Goal: Find specific page/section: Find specific page/section

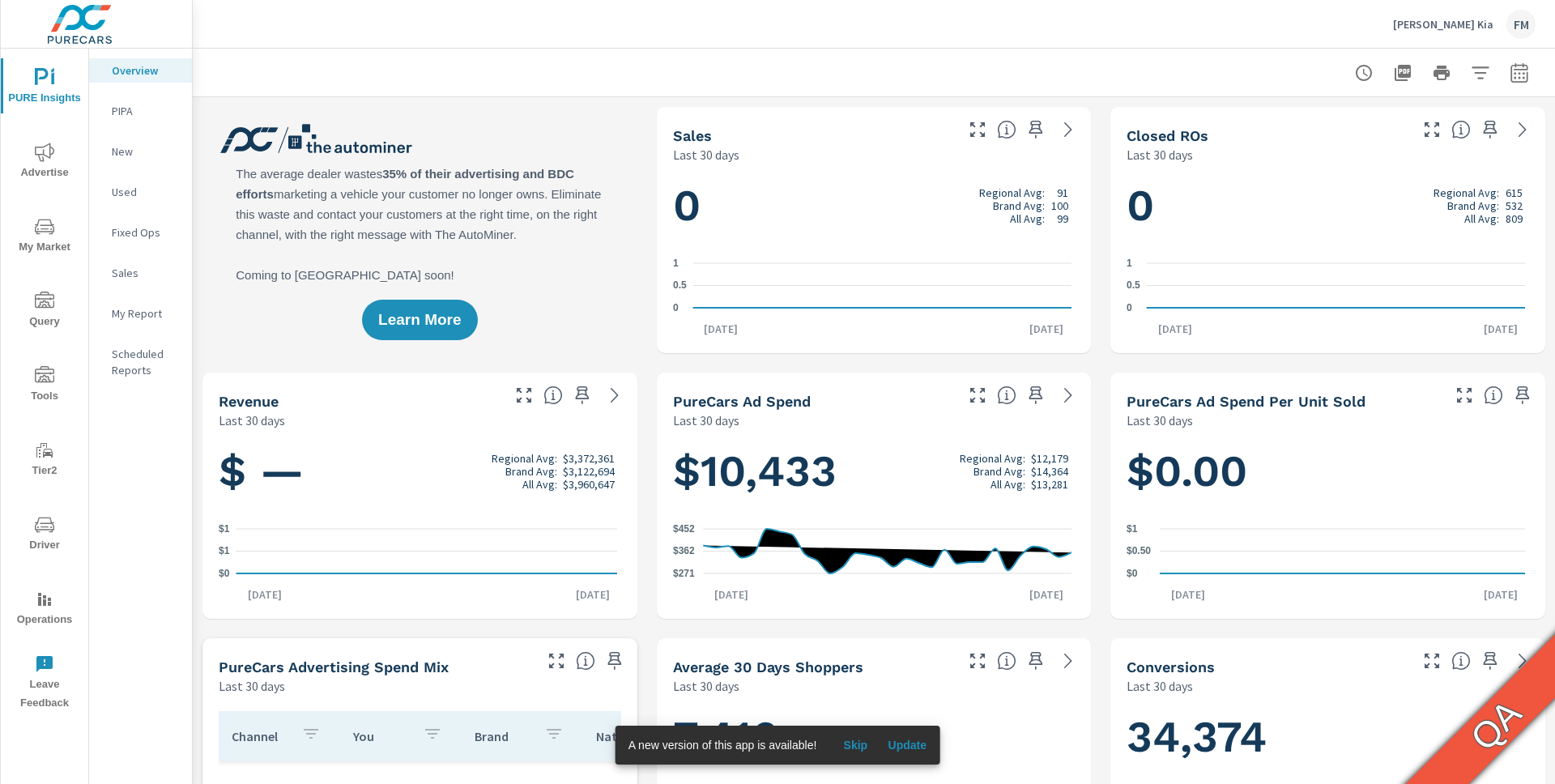
scroll to position [1, 0]
click at [36, 386] on span "Tools" at bounding box center [45, 386] width 78 height 40
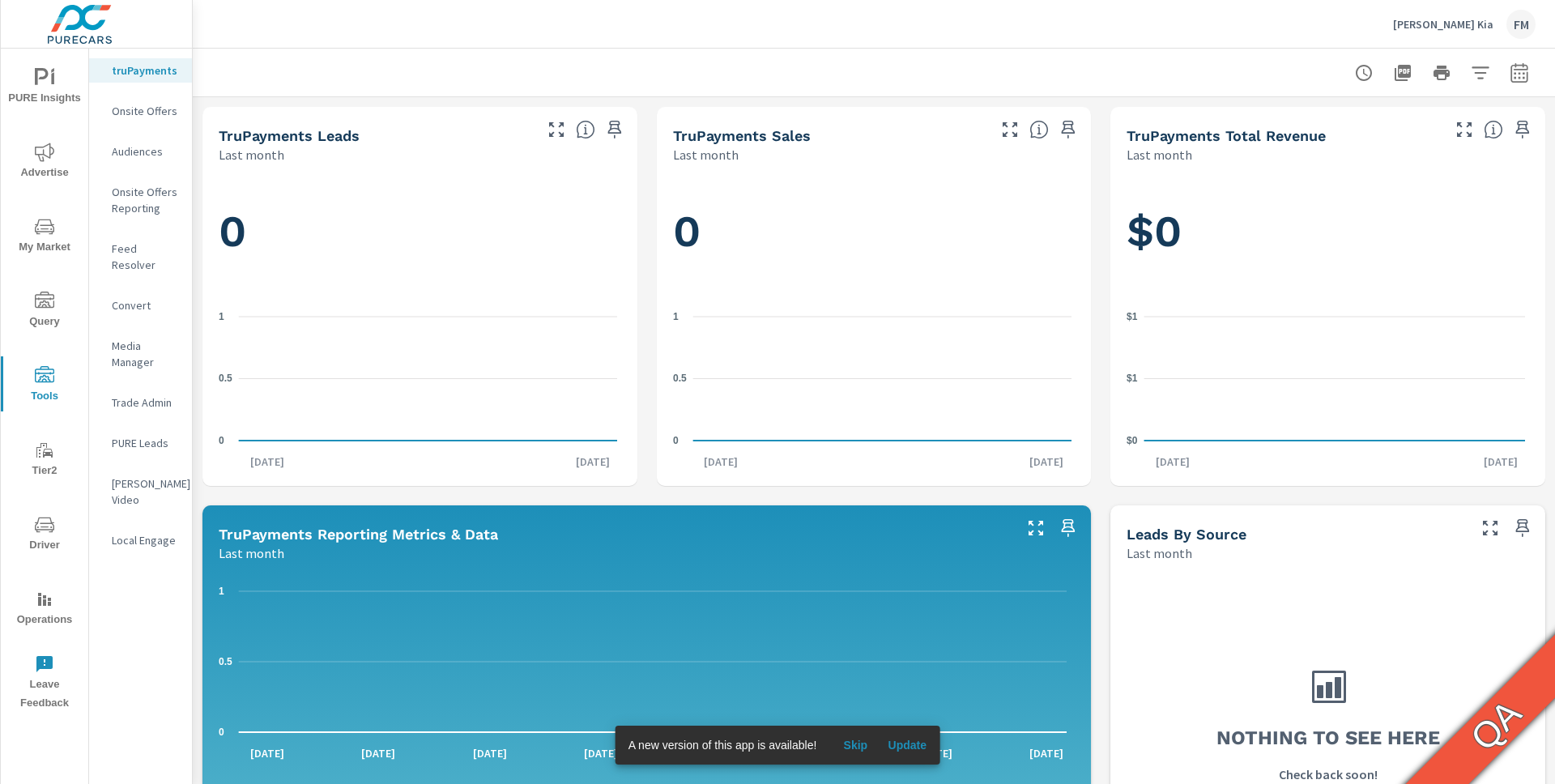
click at [145, 475] on p "OTT Video" at bounding box center [145, 491] width 67 height 32
